Goal: Information Seeking & Learning: Check status

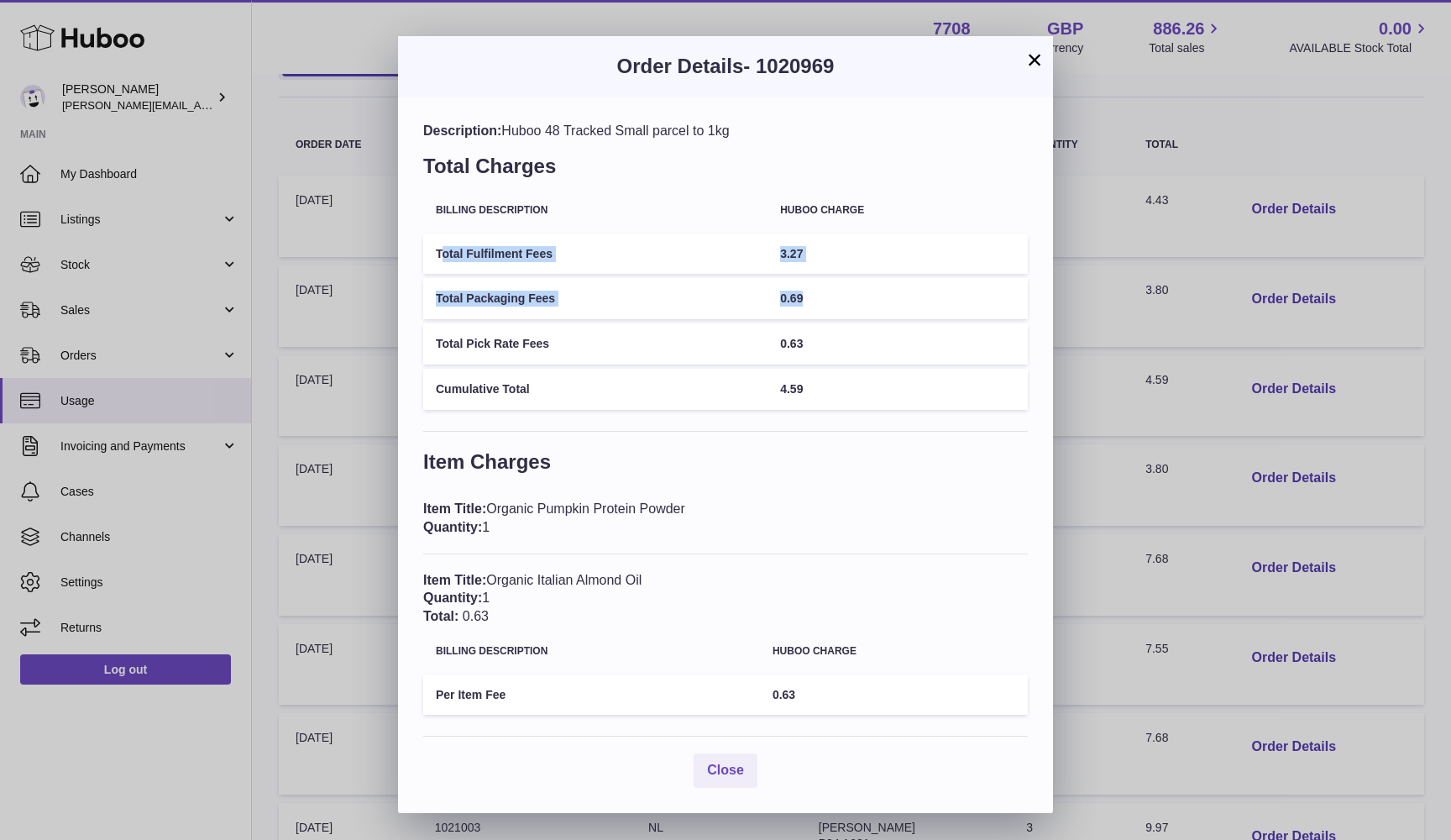
drag, startPoint x: 440, startPoint y: 253, endPoint x: 841, endPoint y: 306, distance: 404.5
click at [841, 306] on tbody "Total Fulfilment Fees 3.27 Total Packaging Fees 0.69 Total Pick Rate Fees 0.63 …" at bounding box center [726, 322] width 605 height 177
click at [529, 298] on td "Total Packaging Fees" at bounding box center [595, 298] width 344 height 41
drag, startPoint x: 434, startPoint y: 297, endPoint x: 838, endPoint y: 356, distance: 408.3
click at [838, 356] on tbody "Total Fulfilment Fees 3.27 Total Packaging Fees 0.69 Total Pick Rate Fees 0.63 …" at bounding box center [726, 322] width 605 height 177
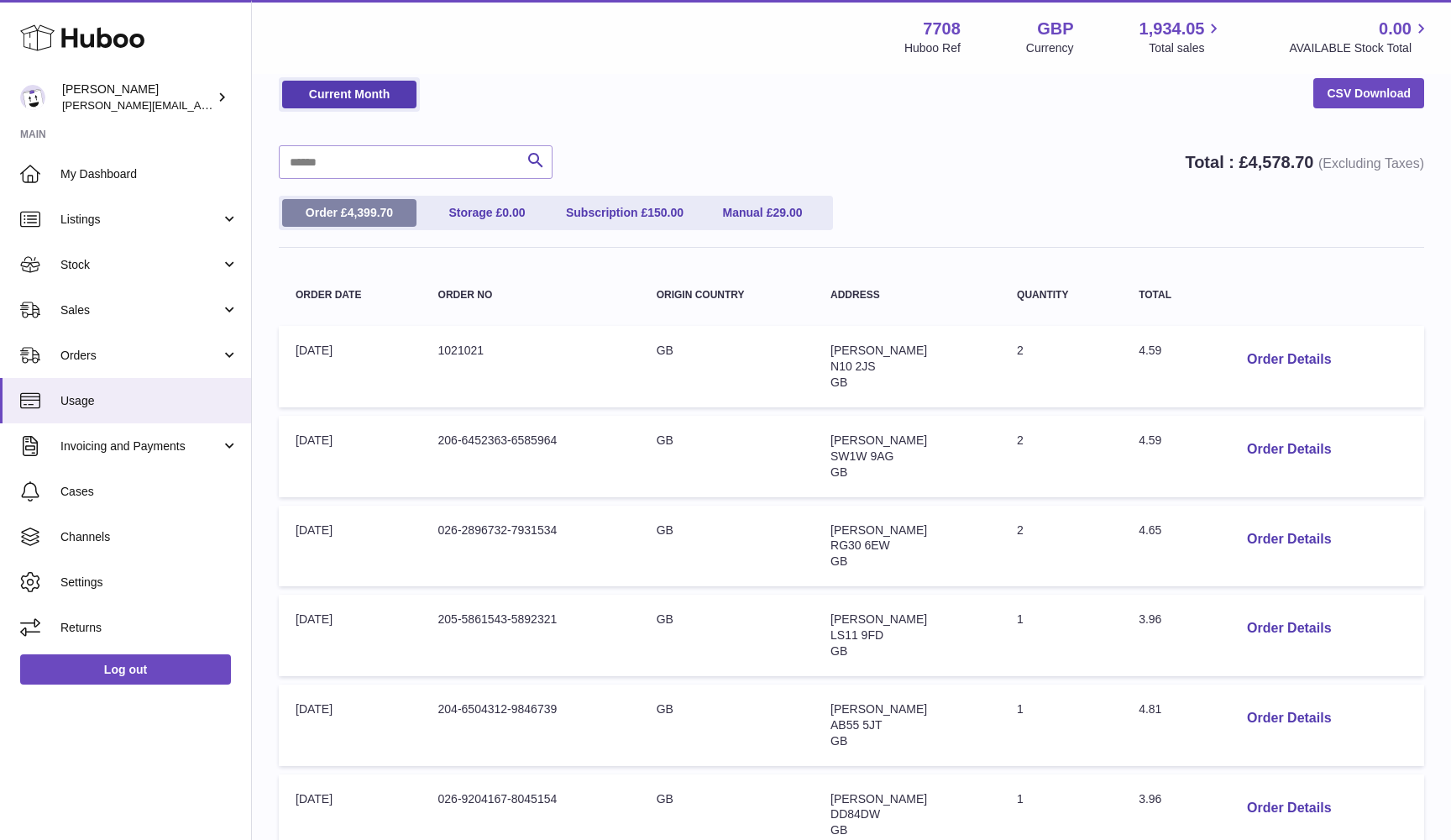
click at [349, 210] on span "4,399.70" at bounding box center [371, 213] width 46 height 14
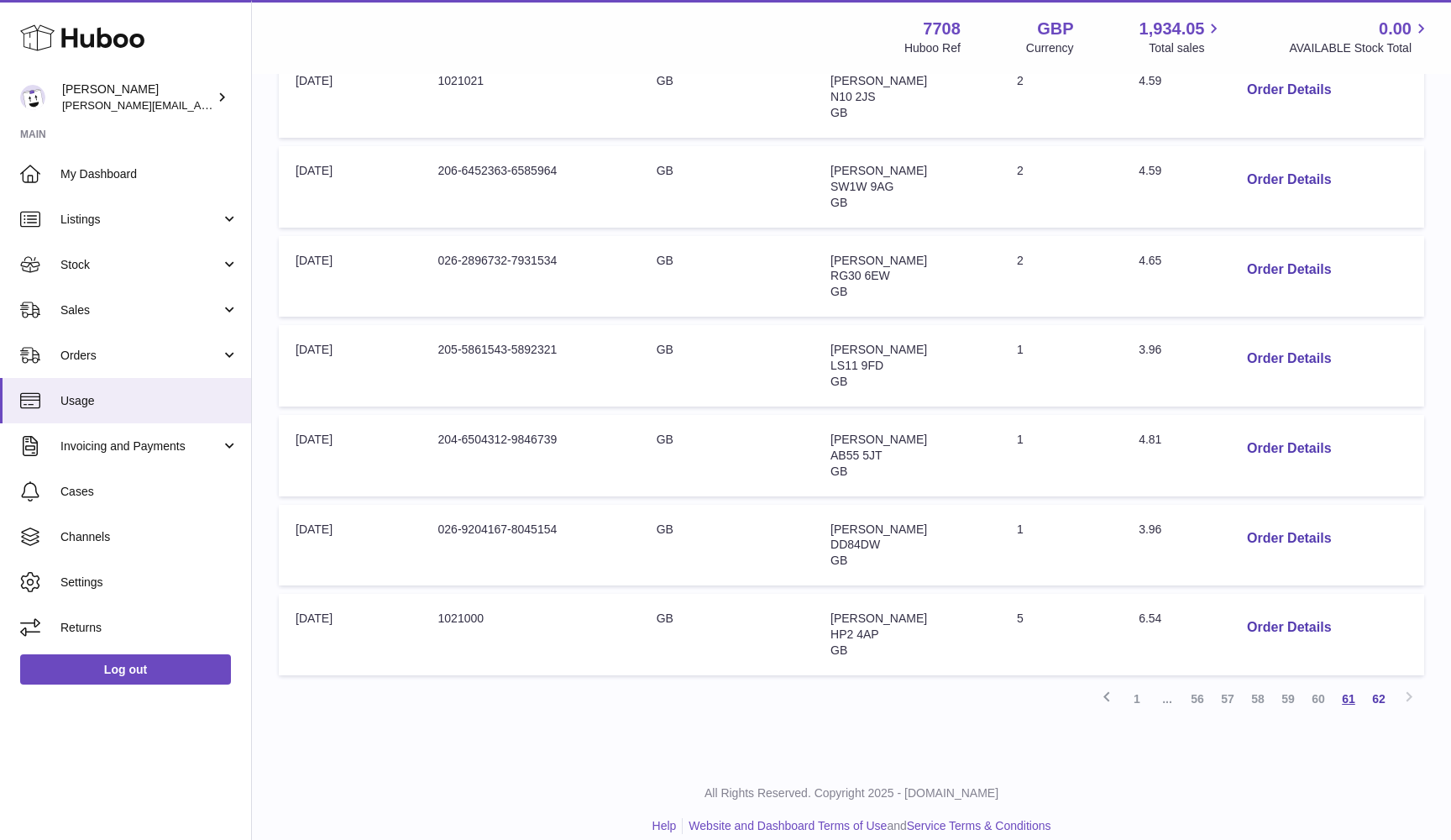
click at [1350, 683] on link "61" at bounding box center [1348, 698] width 30 height 30
click at [1380, 686] on link "62" at bounding box center [1379, 698] width 30 height 30
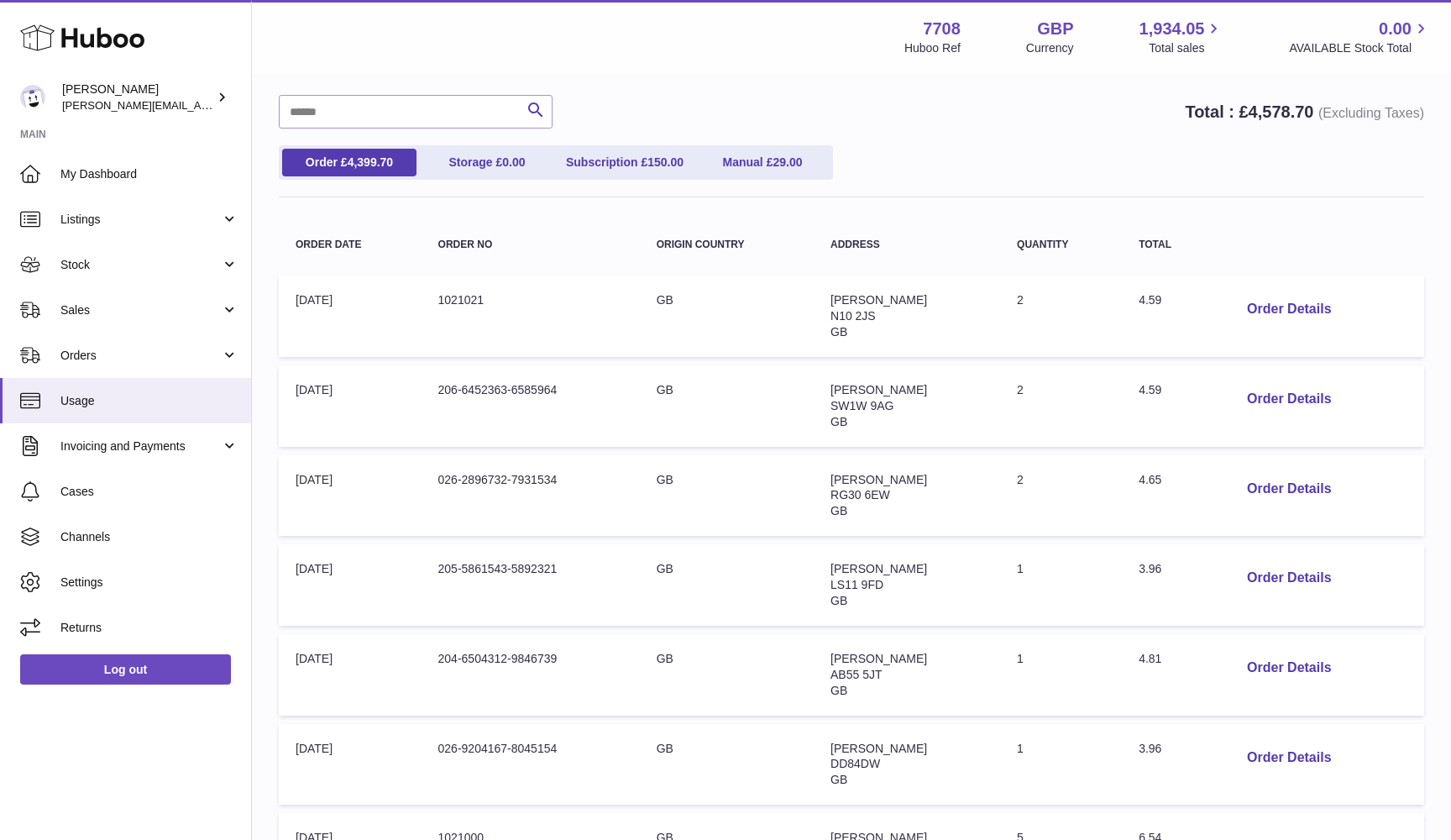
scroll to position [76, 0]
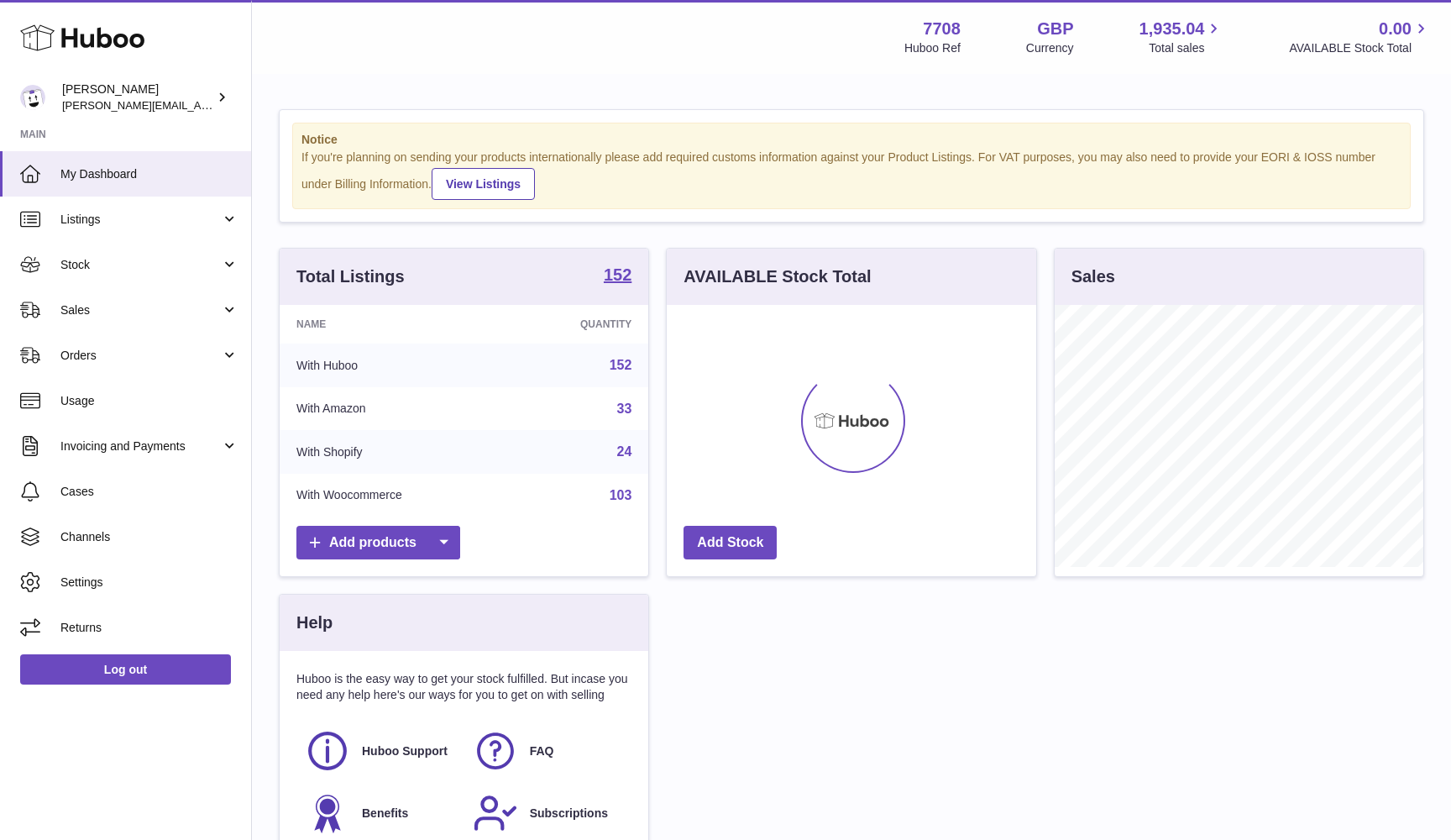
scroll to position [262, 369]
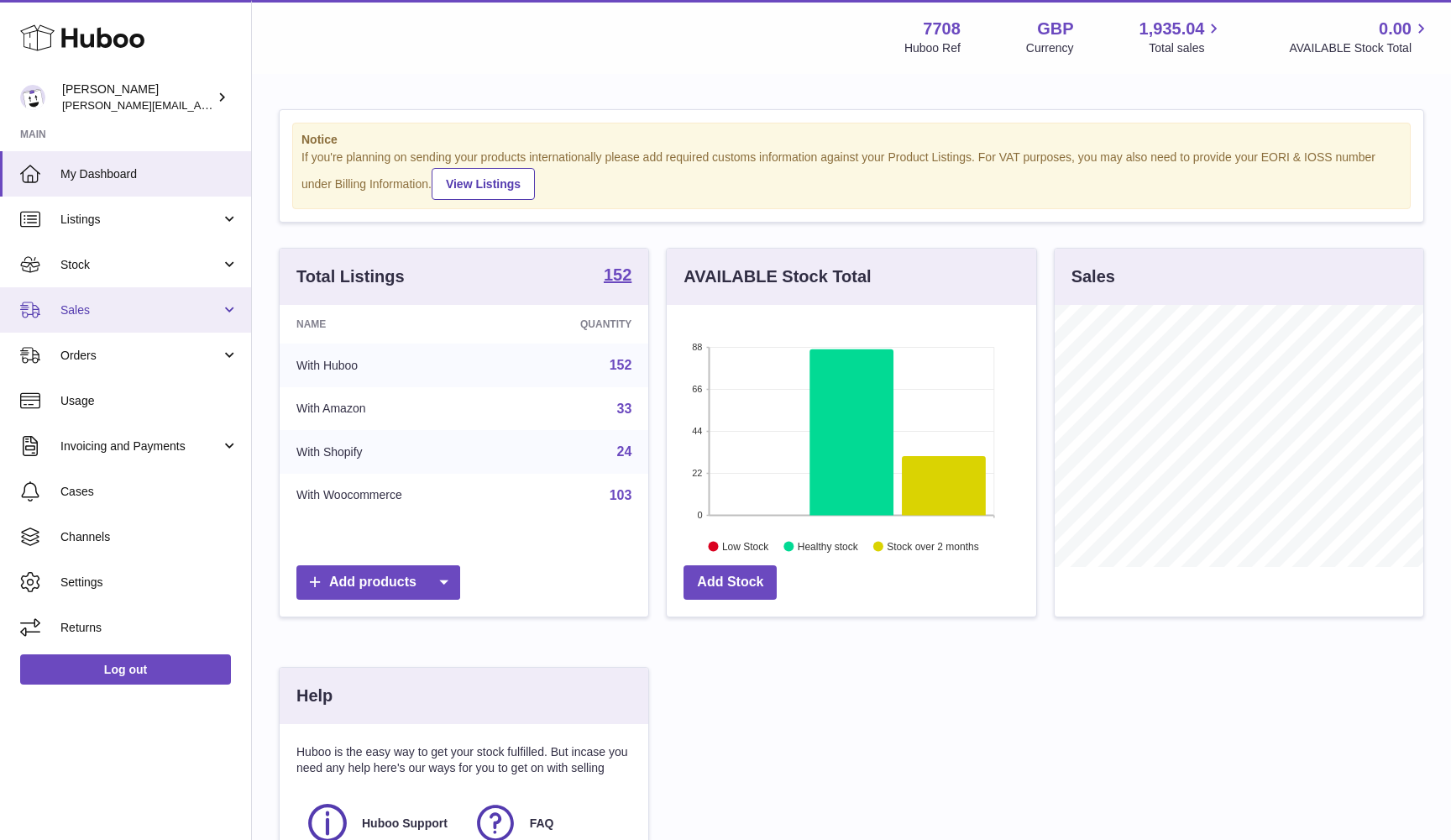
click at [97, 311] on span "Sales" at bounding box center [140, 310] width 160 height 16
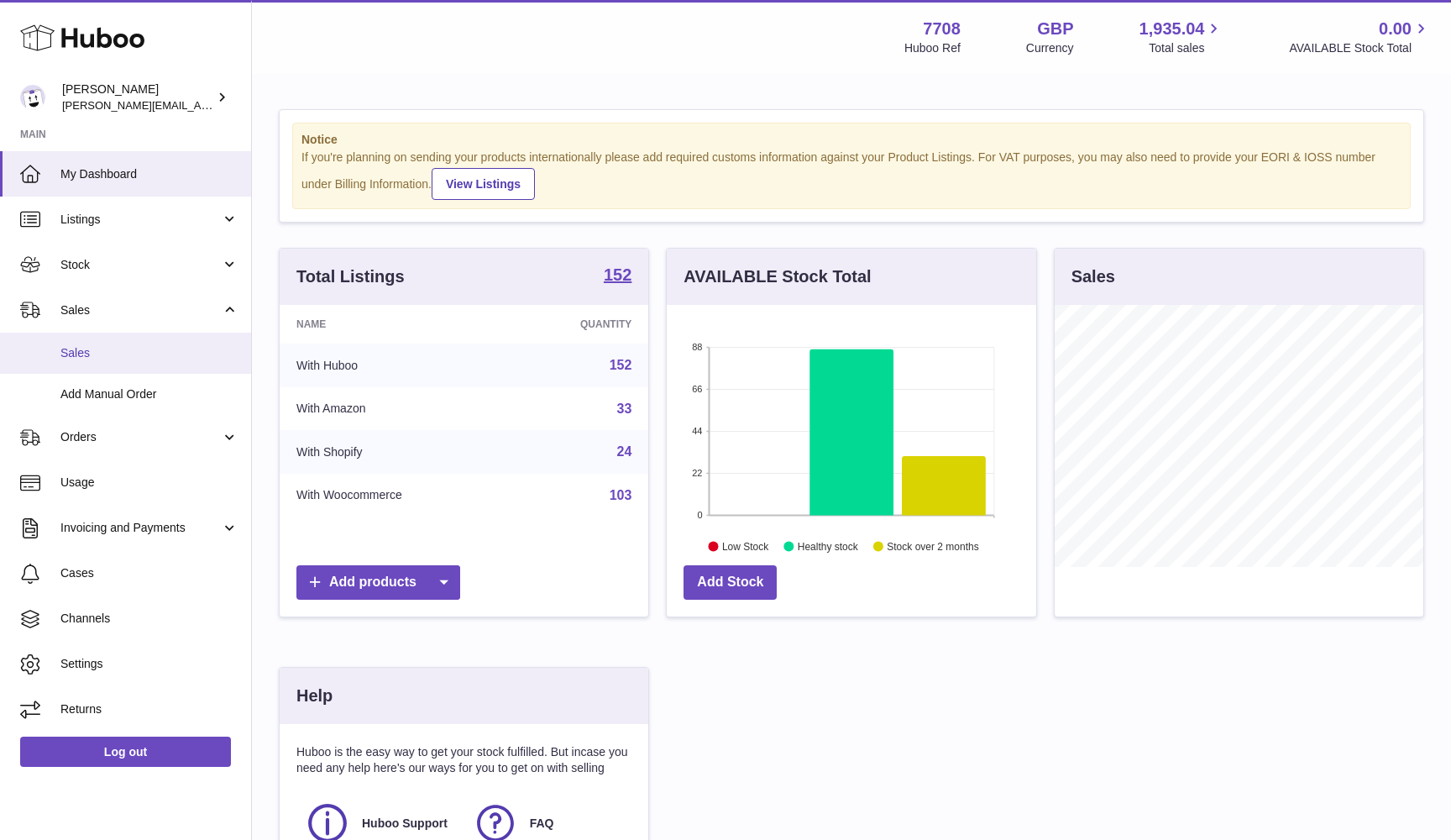
click at [90, 346] on span "Sales" at bounding box center [149, 353] width 178 height 16
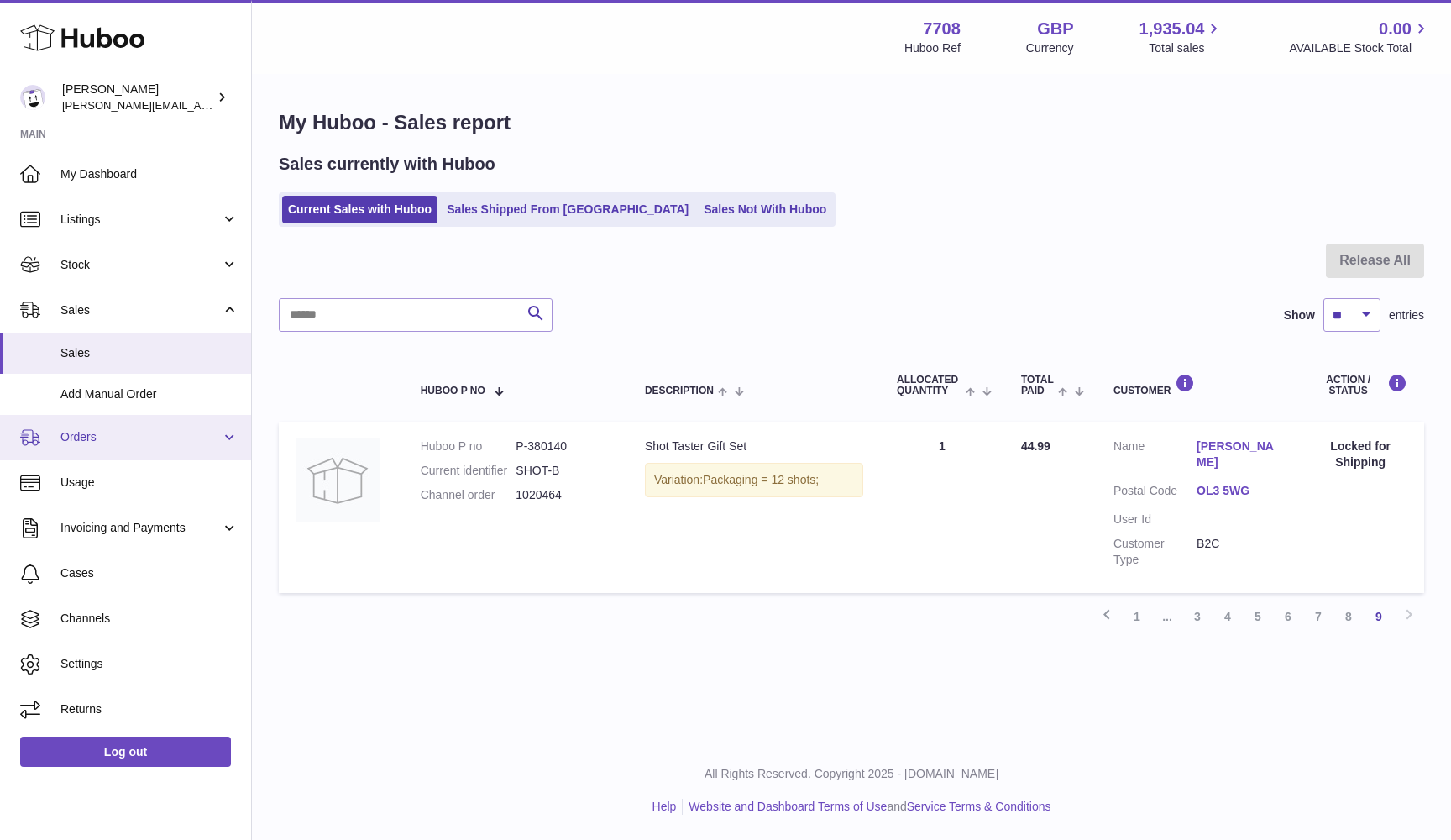
click at [127, 431] on span "Orders" at bounding box center [140, 436] width 160 height 16
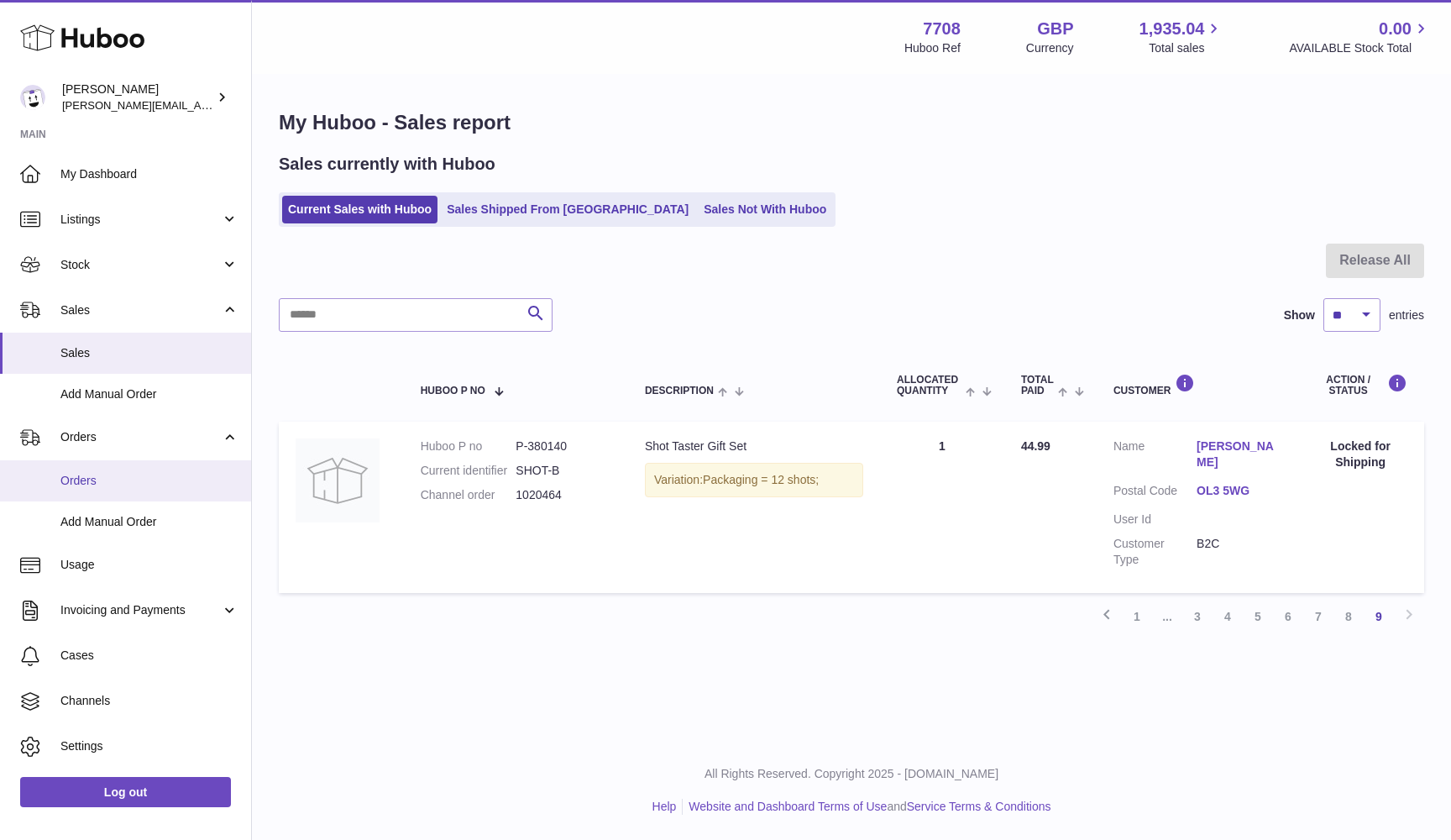
click at [98, 481] on span "Orders" at bounding box center [149, 480] width 178 height 16
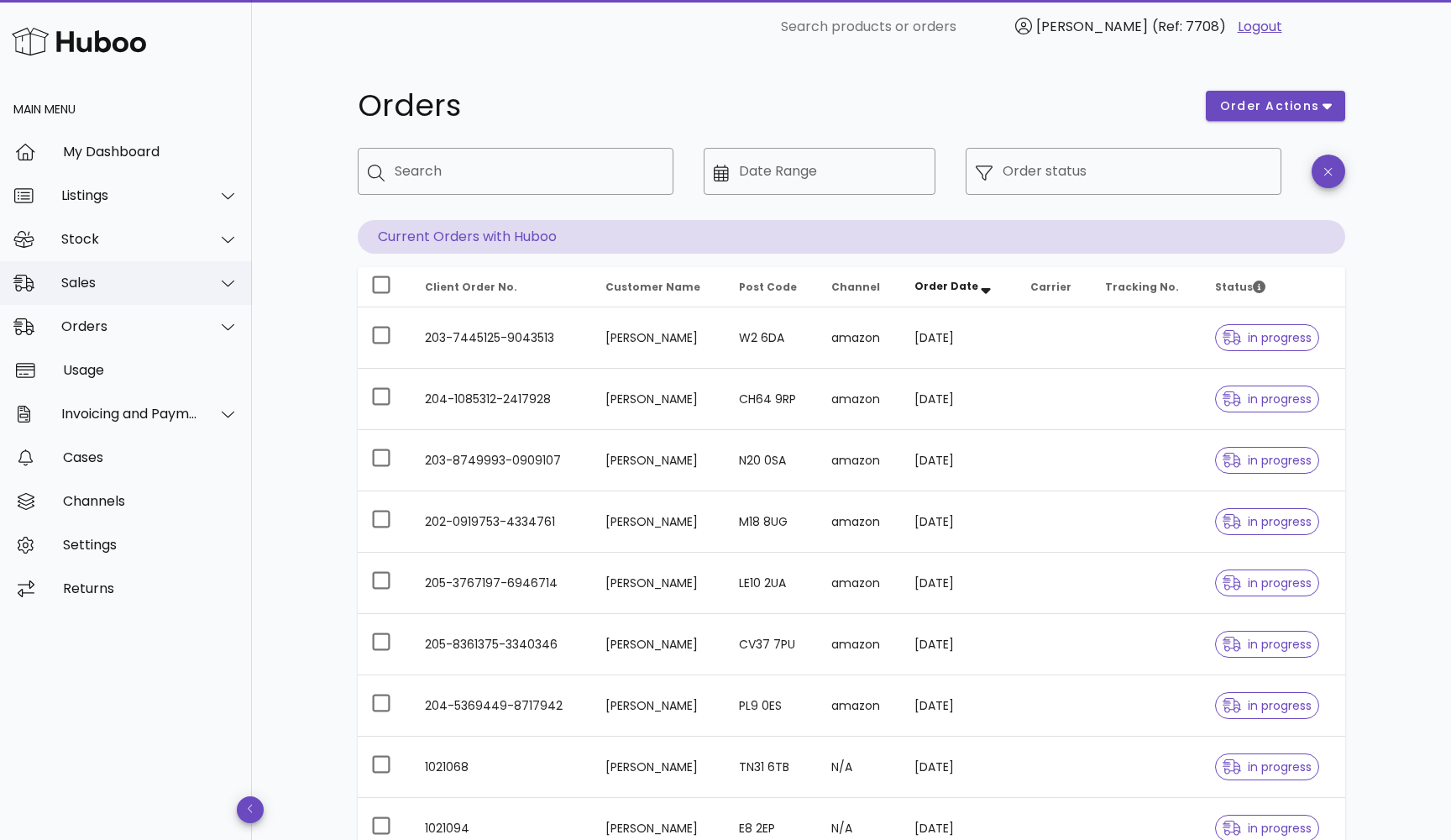
click at [109, 273] on div "Sales" at bounding box center [125, 283] width 252 height 44
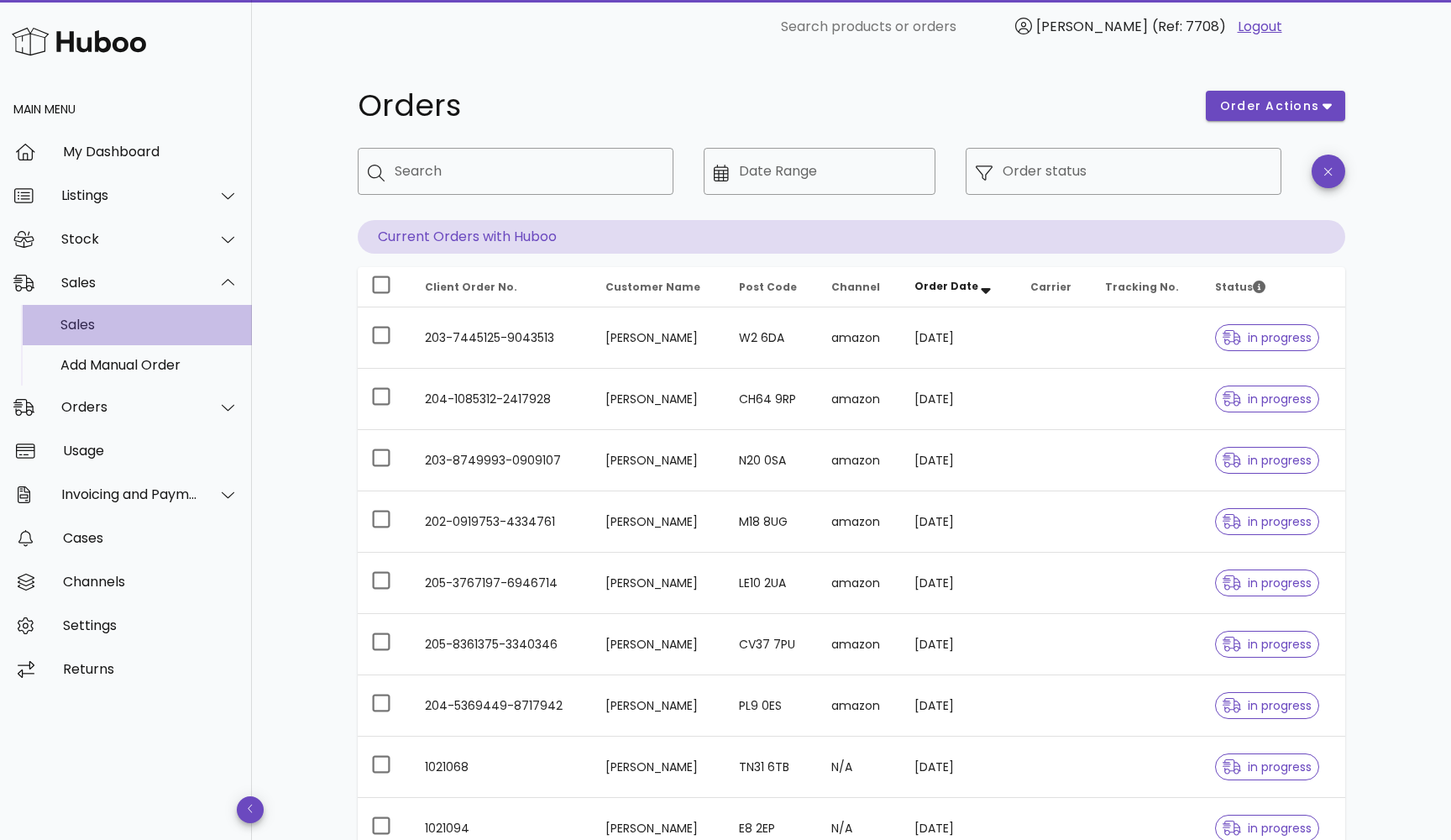
click at [98, 318] on div "Sales" at bounding box center [149, 324] width 178 height 16
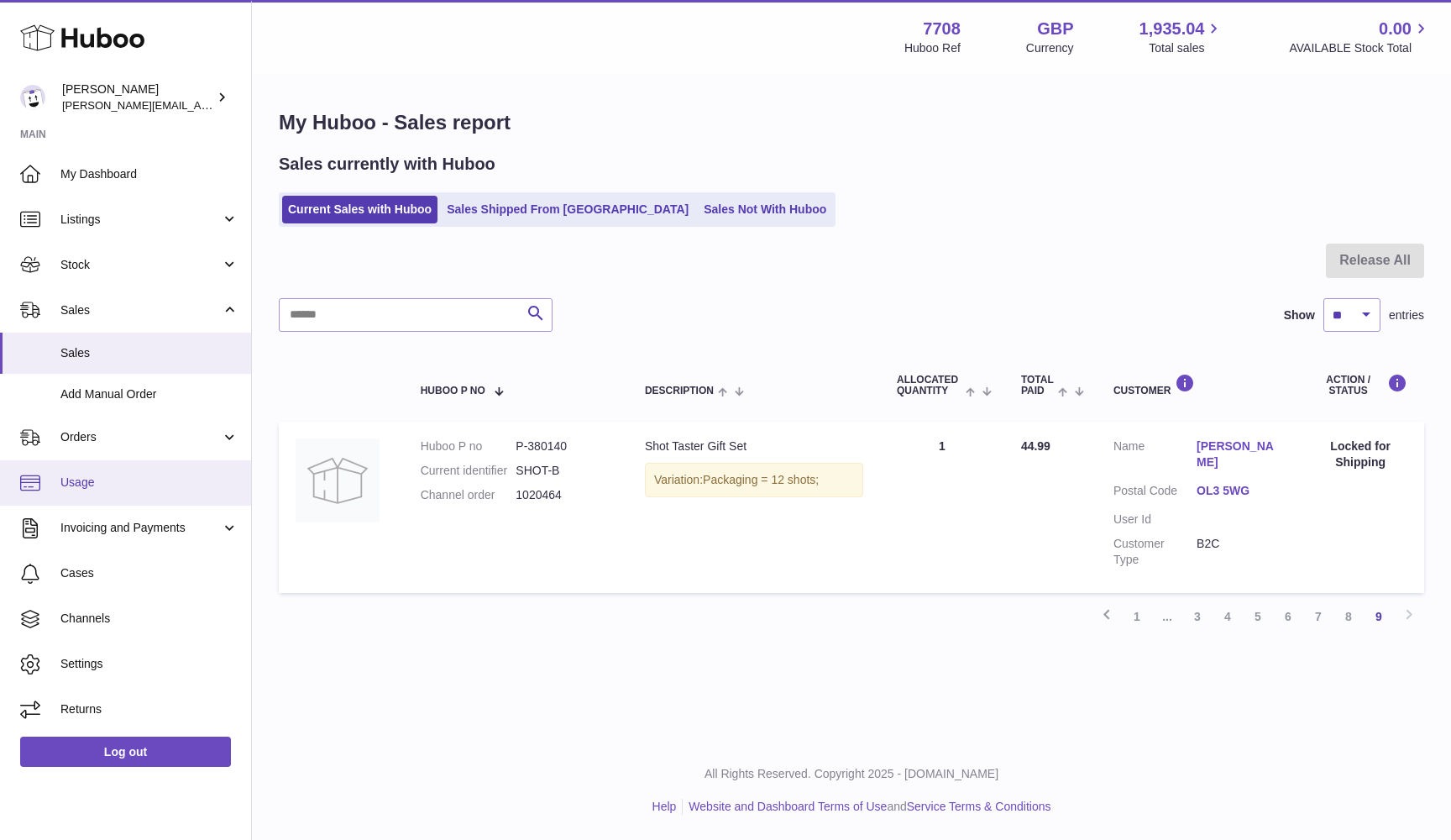
click at [97, 475] on span "Usage" at bounding box center [149, 482] width 178 height 16
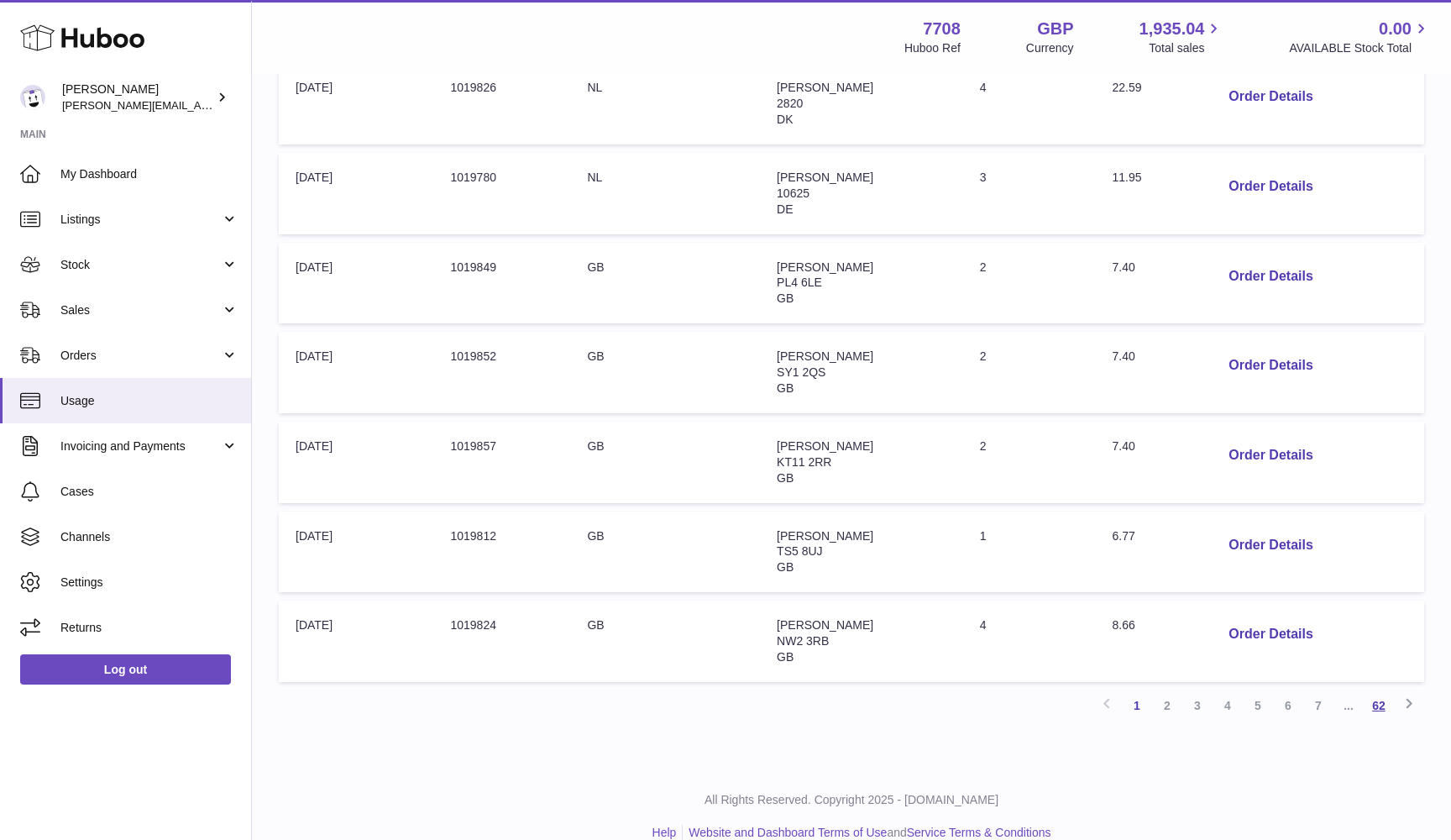
click at [1380, 691] on link "62" at bounding box center [1379, 705] width 30 height 30
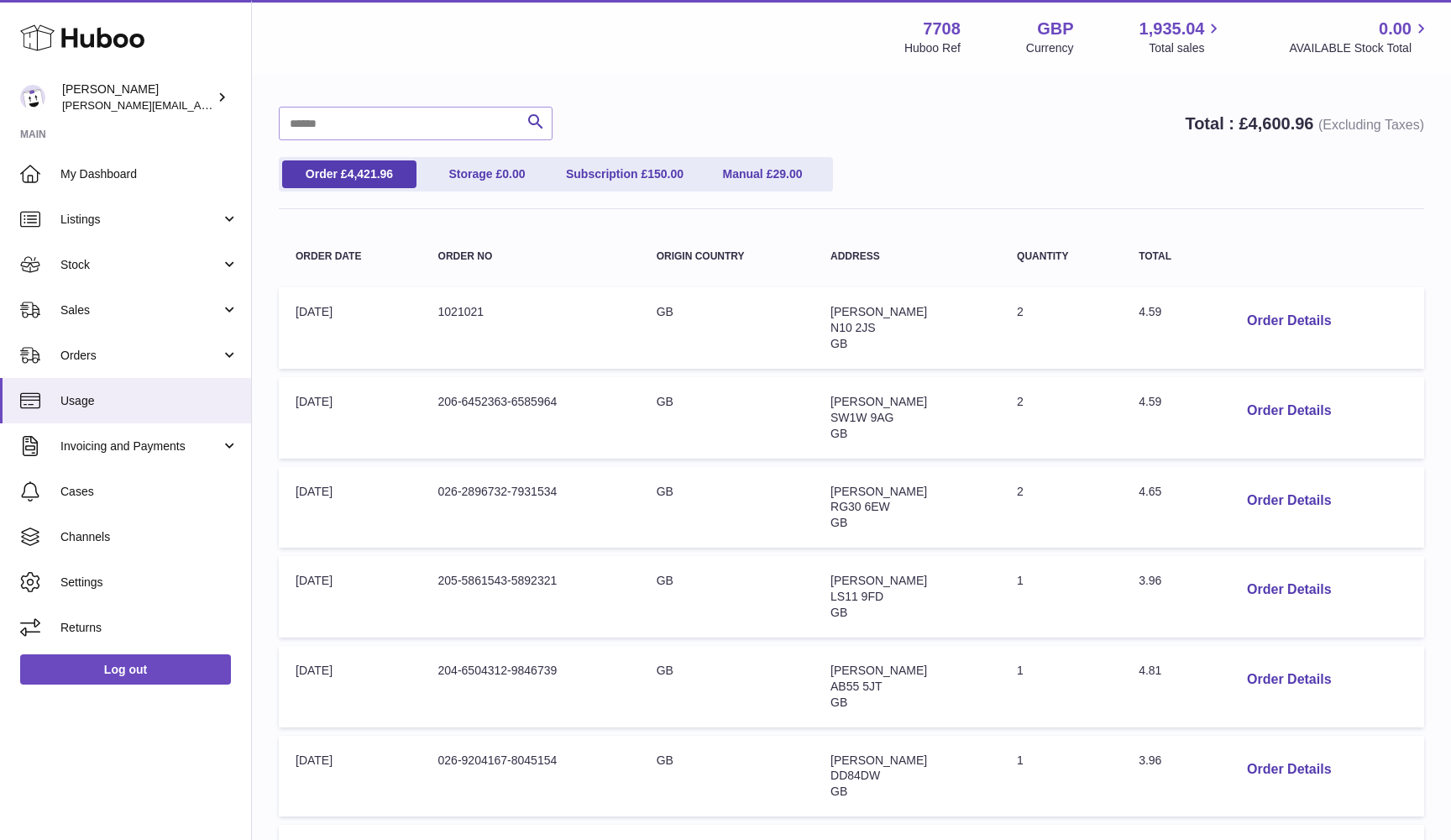
scroll to position [118, 0]
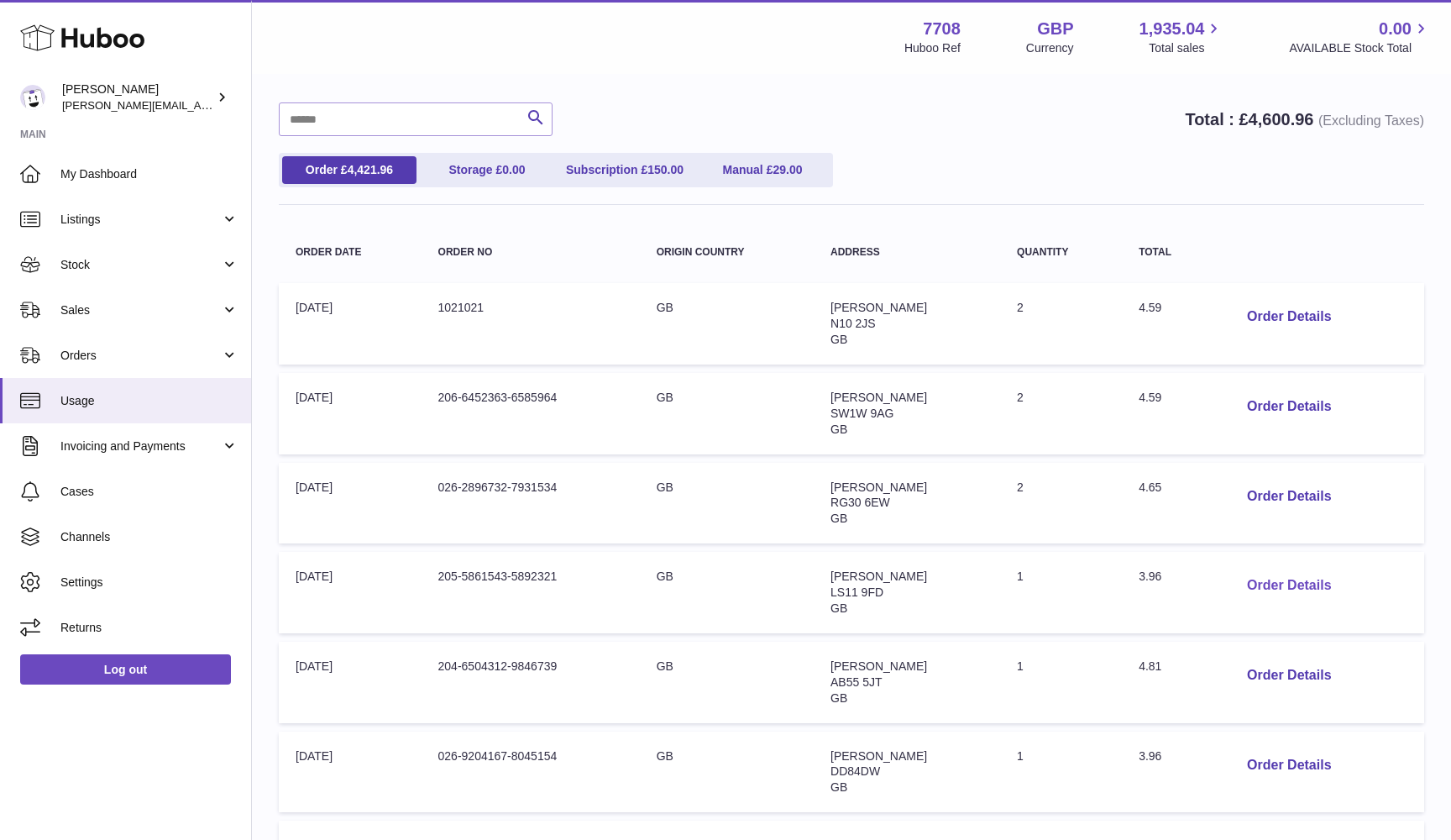
click at [1278, 580] on button "Order Details" at bounding box center [1289, 586] width 111 height 35
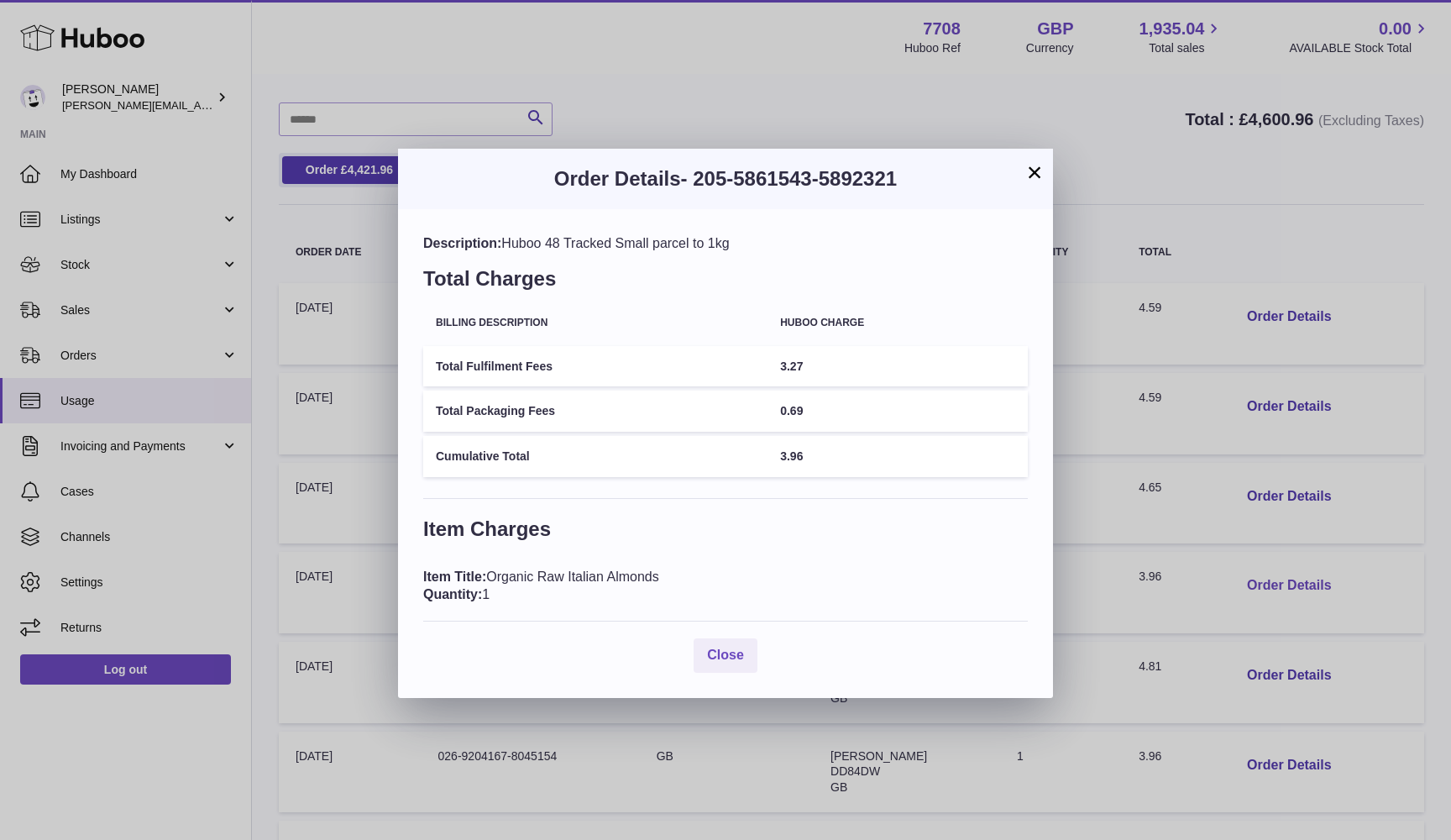
click at [1278, 580] on div "× Order Details - 205-5861543-5892321 Description: Huboo 48 Tracked Small parce…" at bounding box center [726, 420] width 1451 height 840
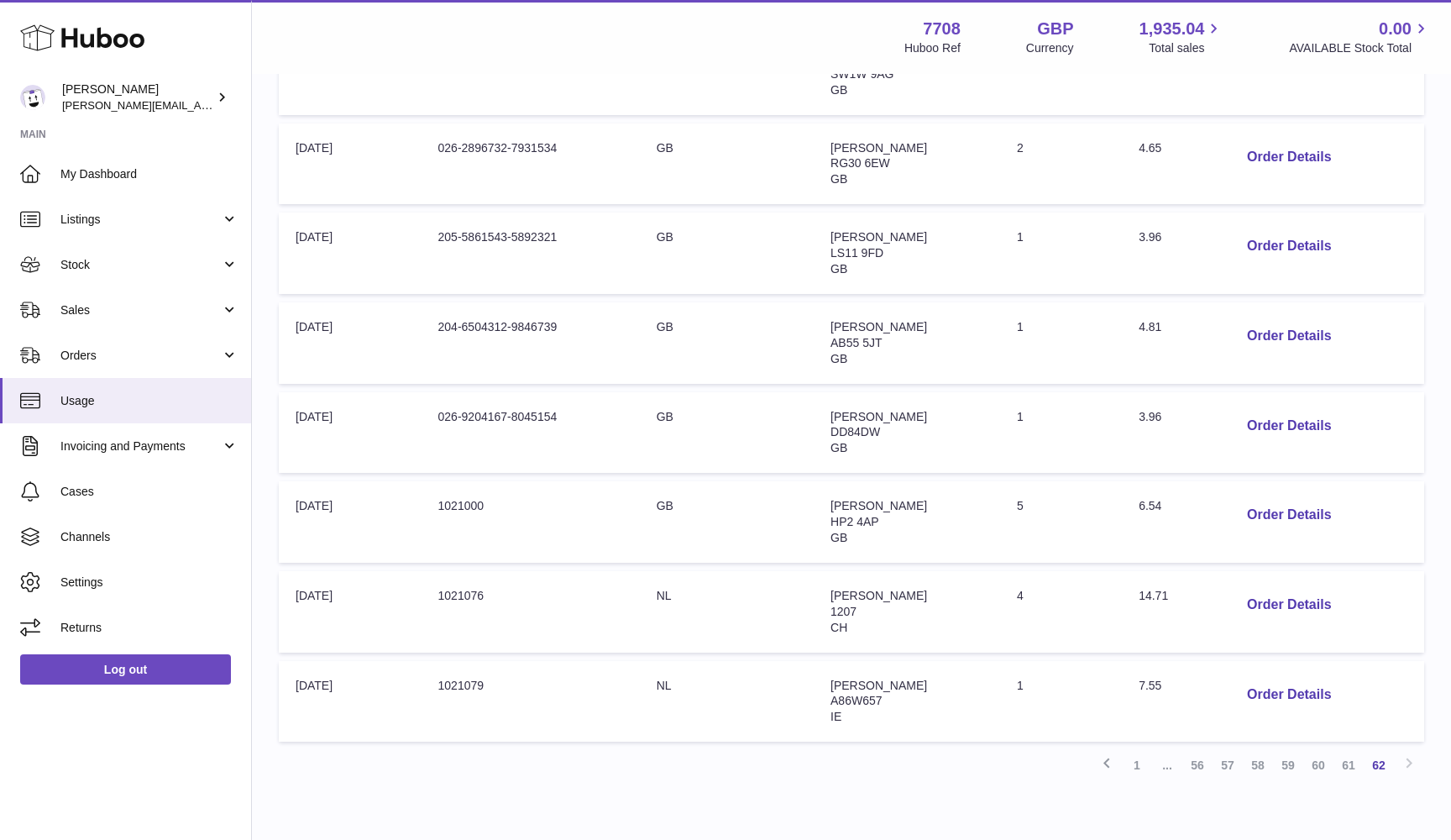
scroll to position [462, 0]
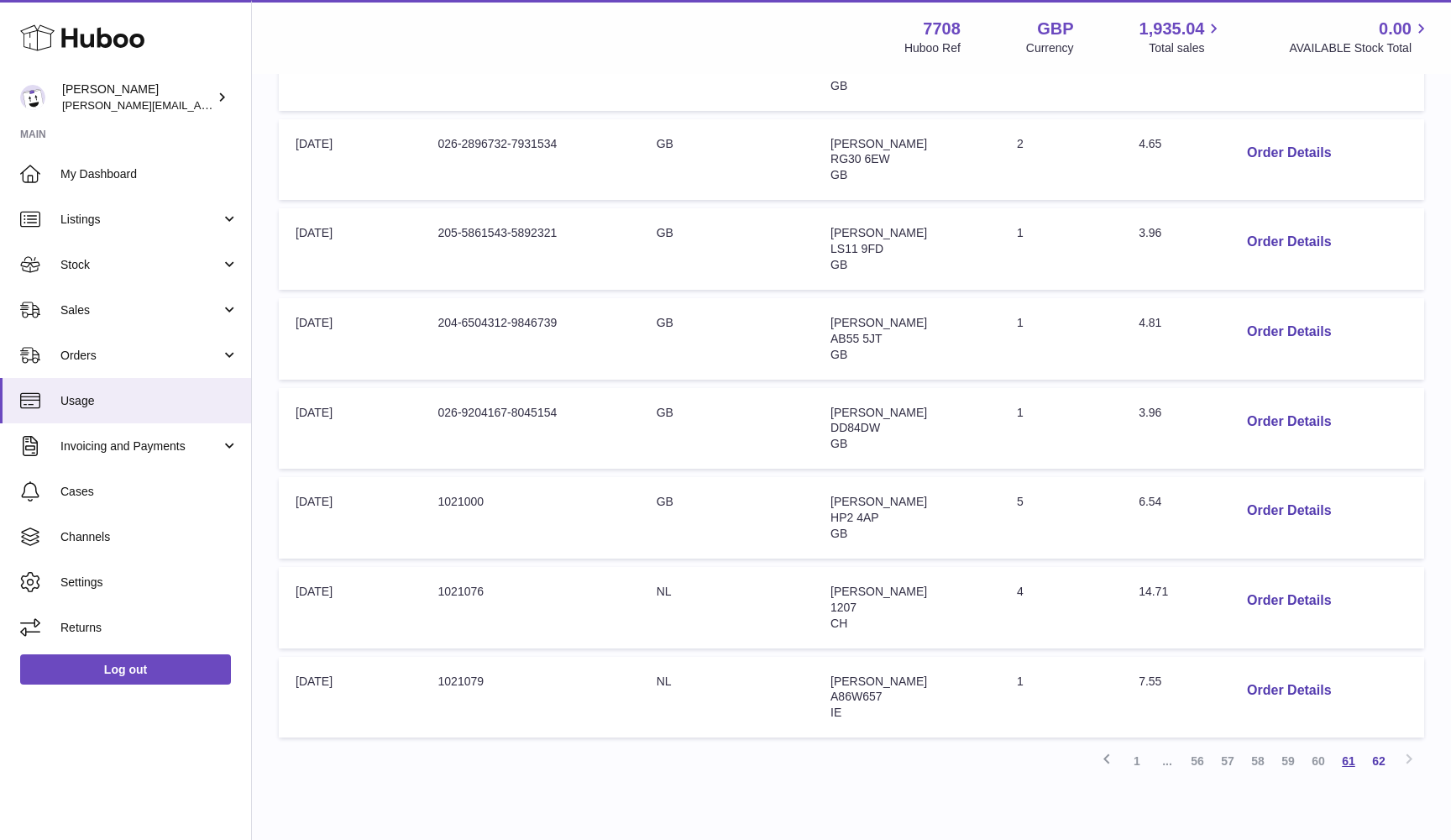
click at [1354, 746] on link "61" at bounding box center [1348, 760] width 30 height 30
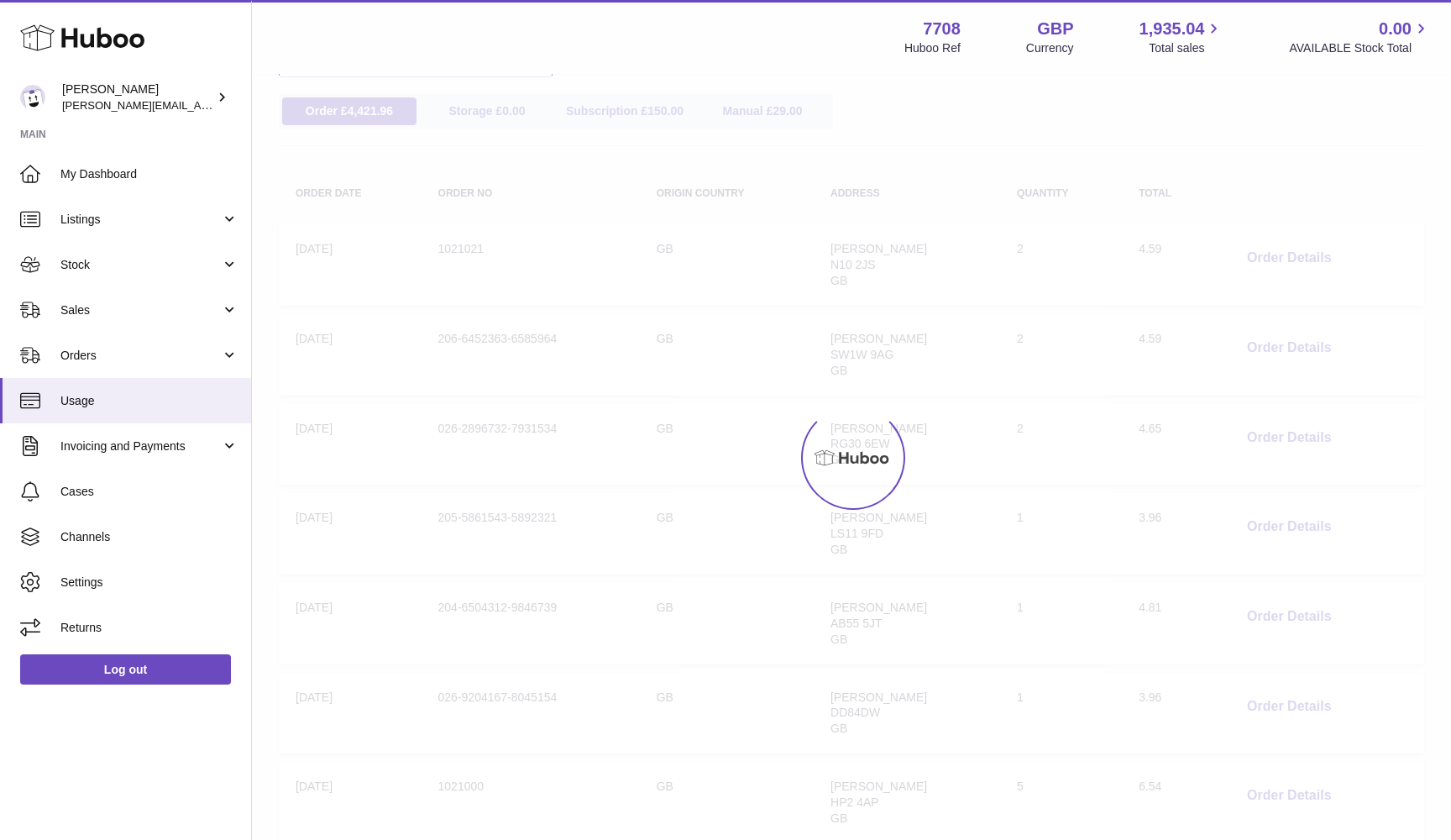
scroll to position [76, 0]
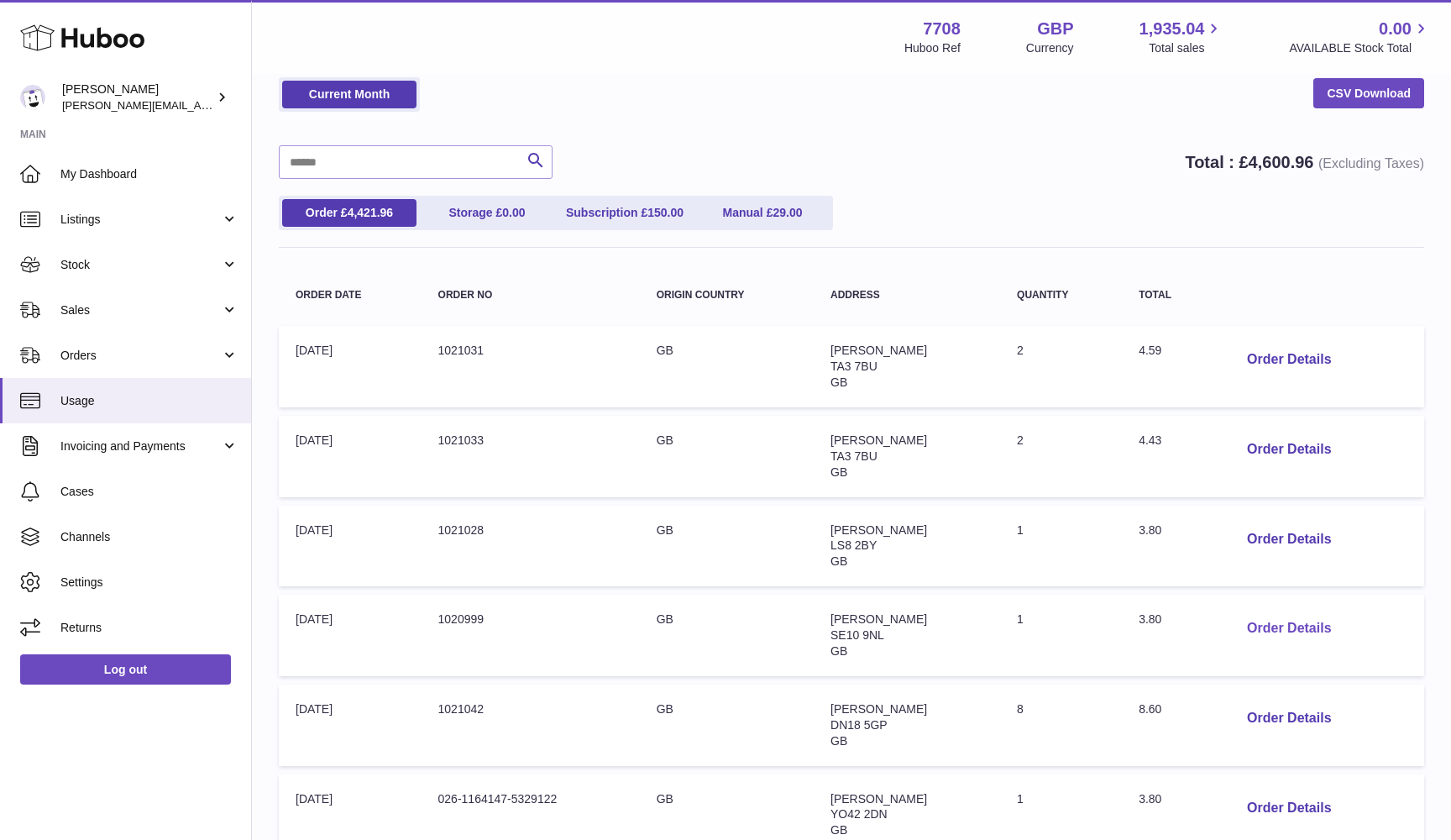
click at [1260, 623] on button "Order Details" at bounding box center [1289, 628] width 111 height 35
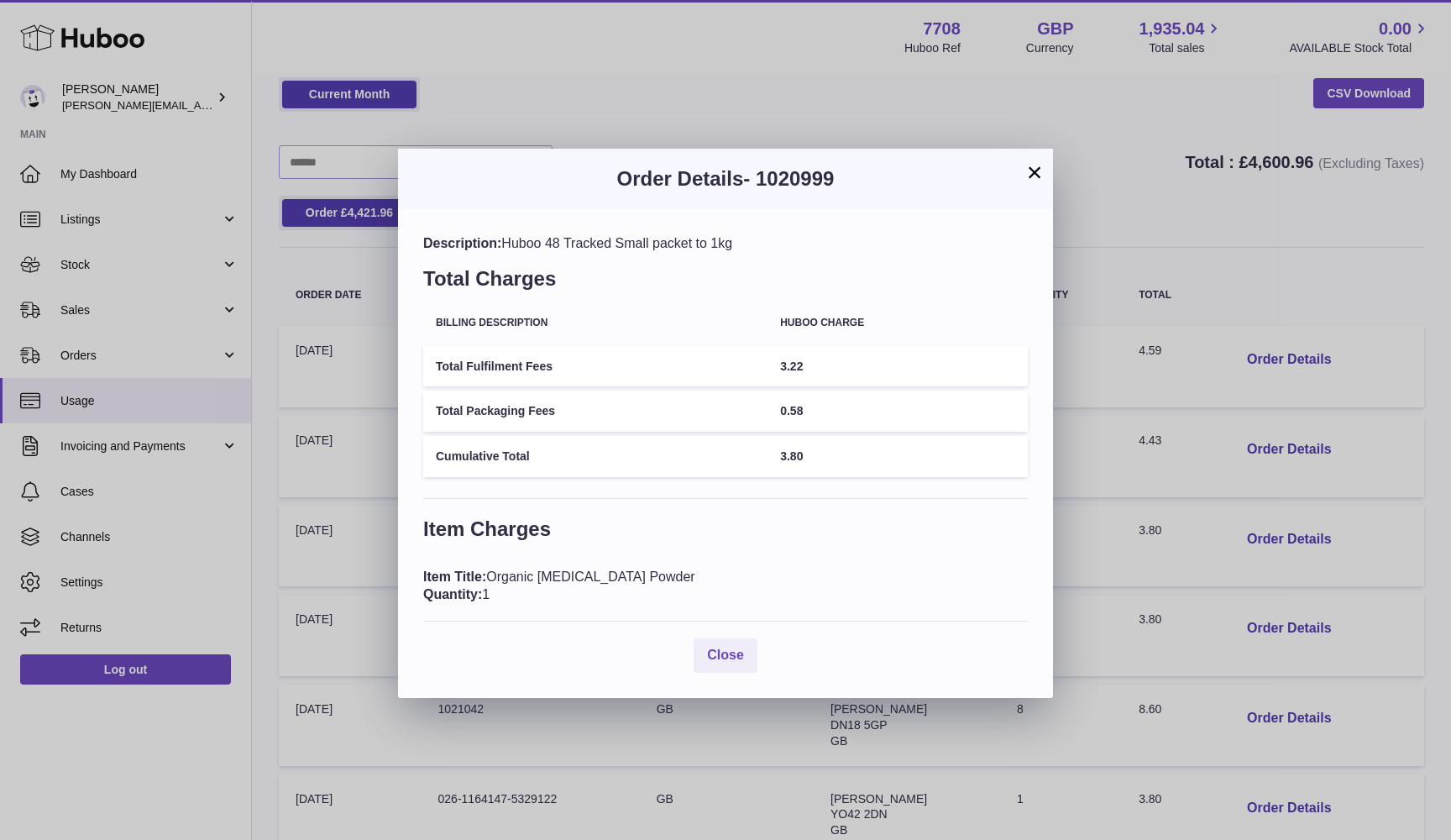
click at [1353, 596] on div "× Order Details - 1020999 Description: Huboo 48 Tracked Small packet to 1kg Tot…" at bounding box center [726, 420] width 1451 height 840
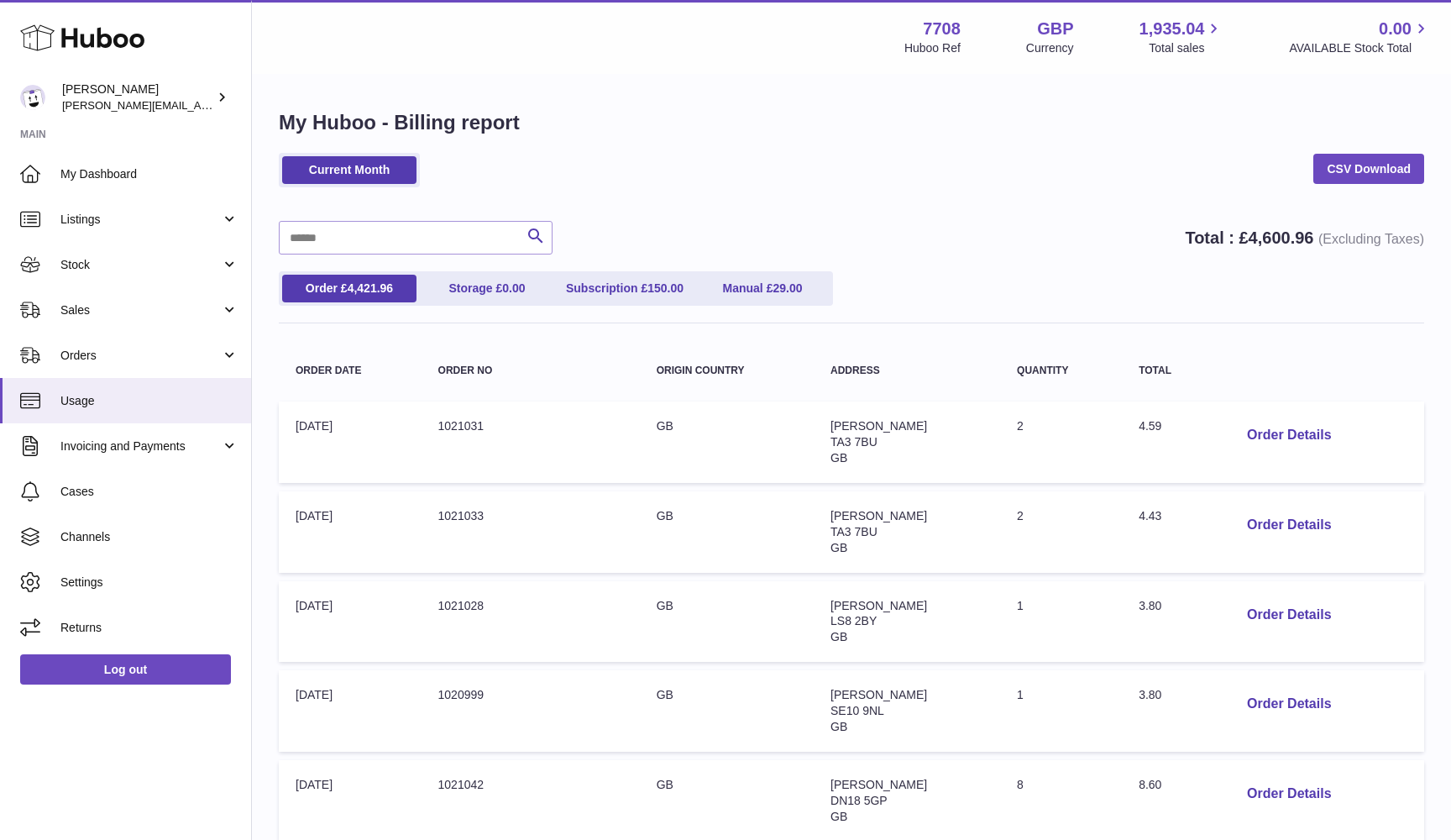
scroll to position [0, 0]
